Goal: Information Seeking & Learning: Learn about a topic

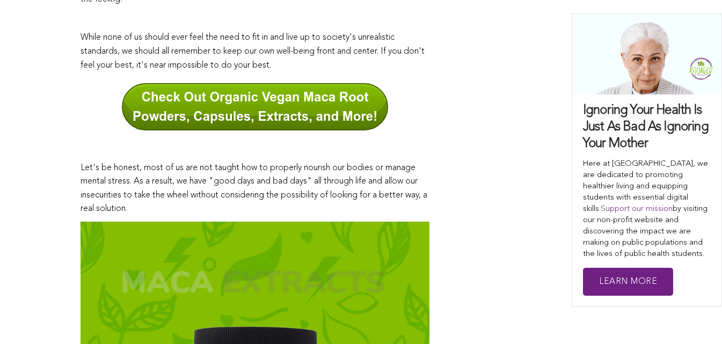
scroll to position [731, 0]
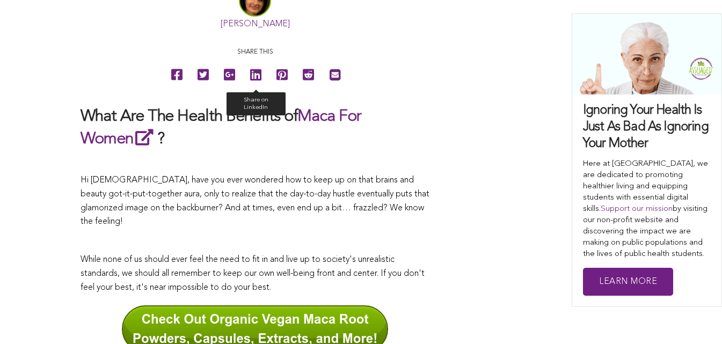
click at [250, 87] on icon at bounding box center [255, 75] width 11 height 24
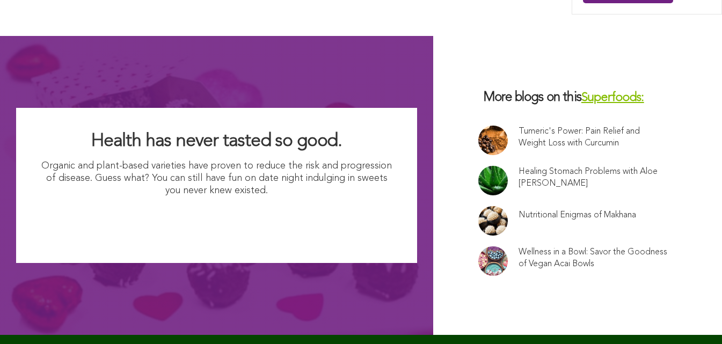
scroll to position [7105, 0]
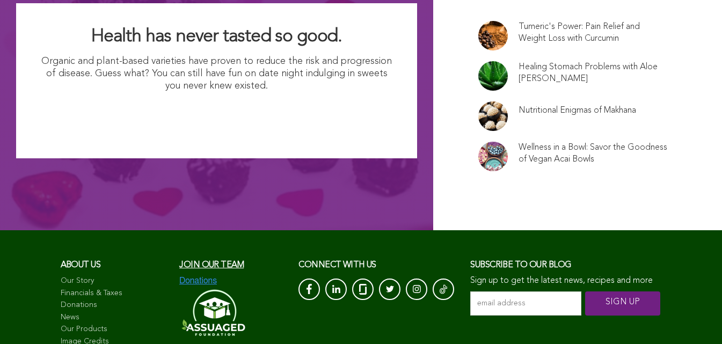
click at [75, 337] on link "Image Credits" at bounding box center [115, 342] width 108 height 11
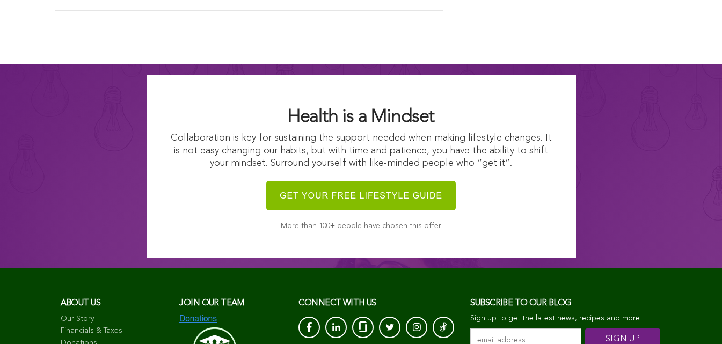
scroll to position [966, 0]
